Goal: Go to known website: Access a specific website the user already knows

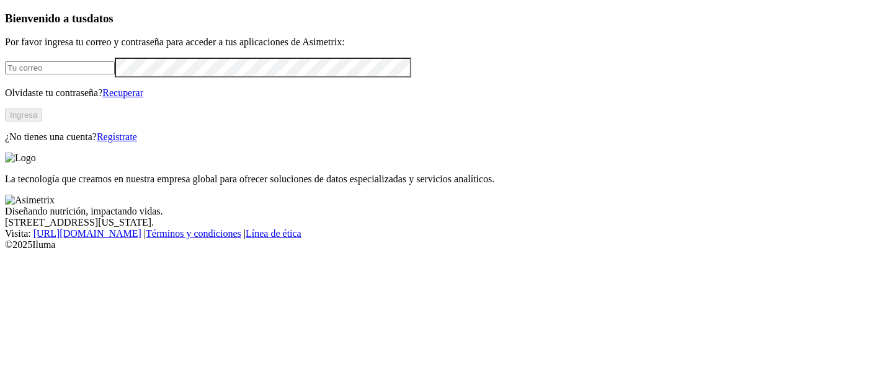
type input "james.agudelo@finca.co"
click at [42, 122] on button "Ingresa" at bounding box center [23, 114] width 37 height 13
